Goal: Navigation & Orientation: Go to known website

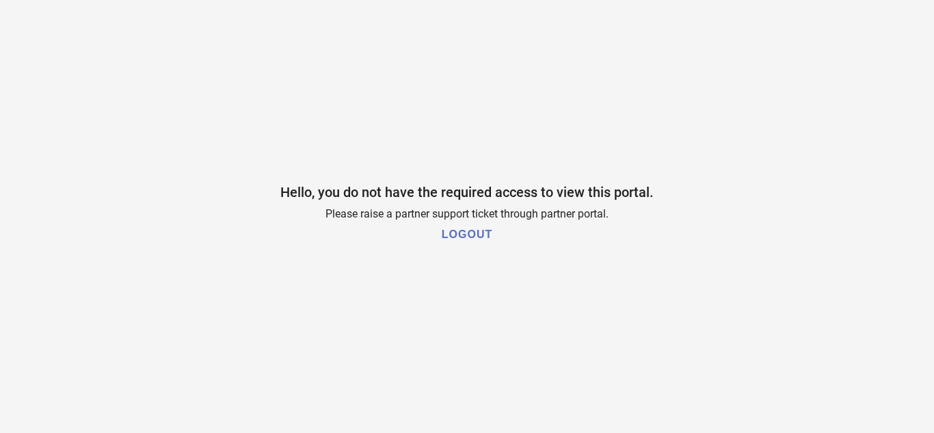
click at [468, 232] on h1 "LOGOUT" at bounding box center [467, 234] width 51 height 12
